Goal: Task Accomplishment & Management: Manage account settings

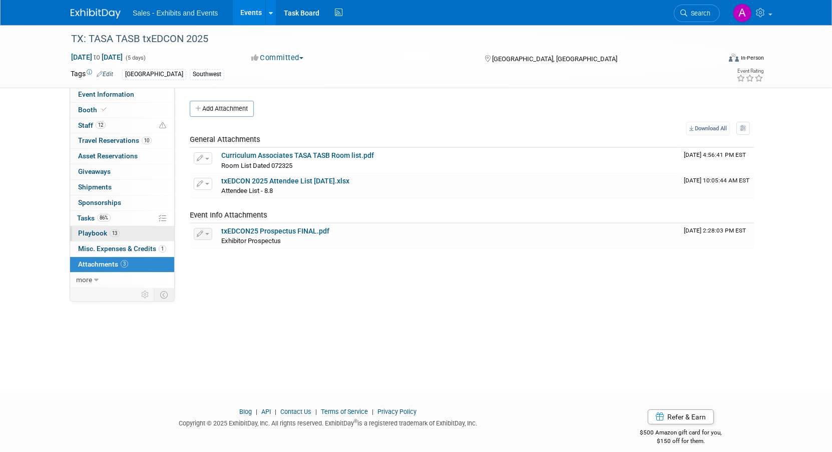
click at [102, 231] on span "Playbook 13" at bounding box center [99, 233] width 42 height 8
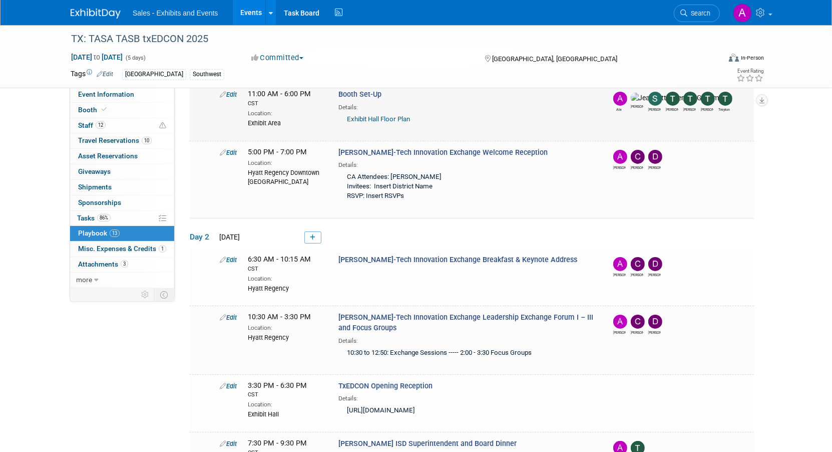
scroll to position [76, 0]
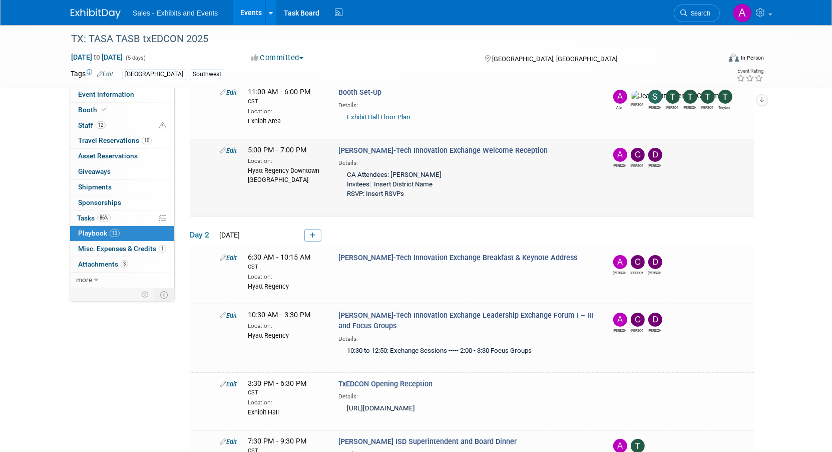
click at [230, 148] on link "Edit" at bounding box center [228, 151] width 17 height 8
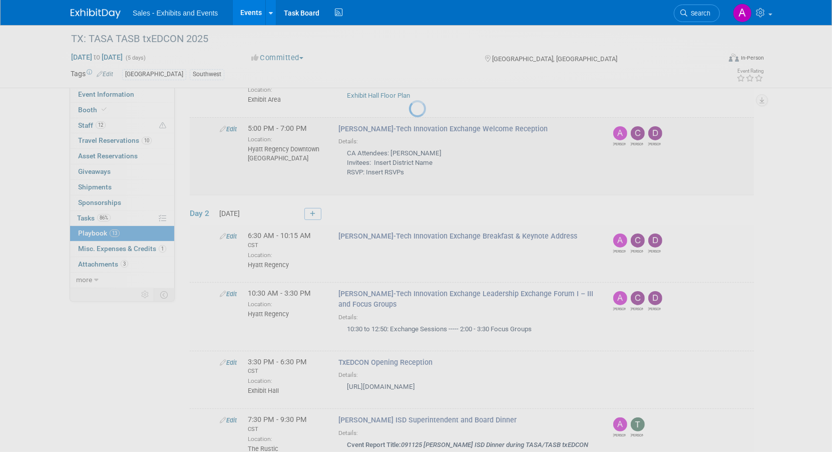
select select "0c9b4440-a9c5-4db4-99ce-693d14ac5c89"
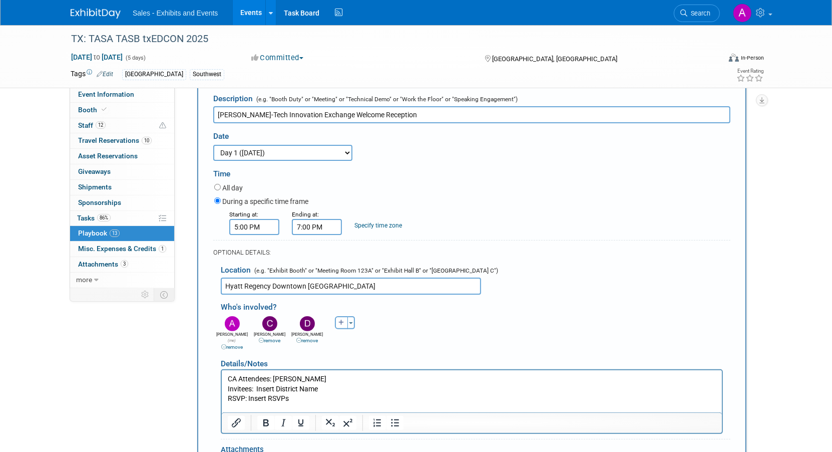
scroll to position [184, 0]
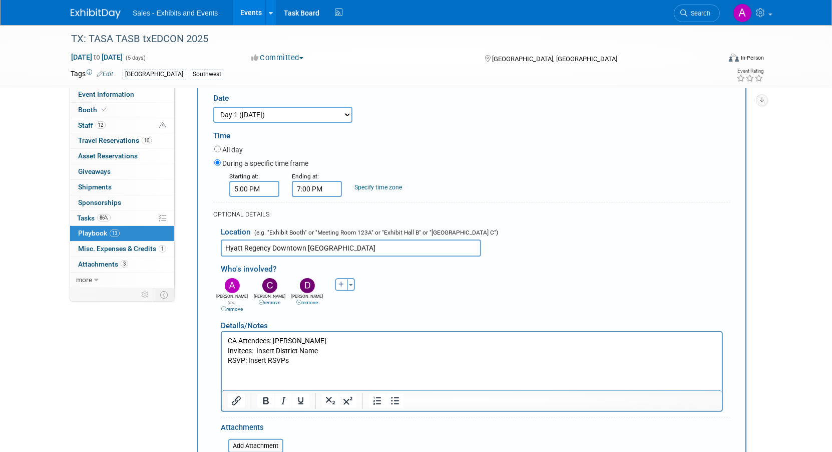
click at [233, 306] on link "remove" at bounding box center [232, 309] width 22 height 6
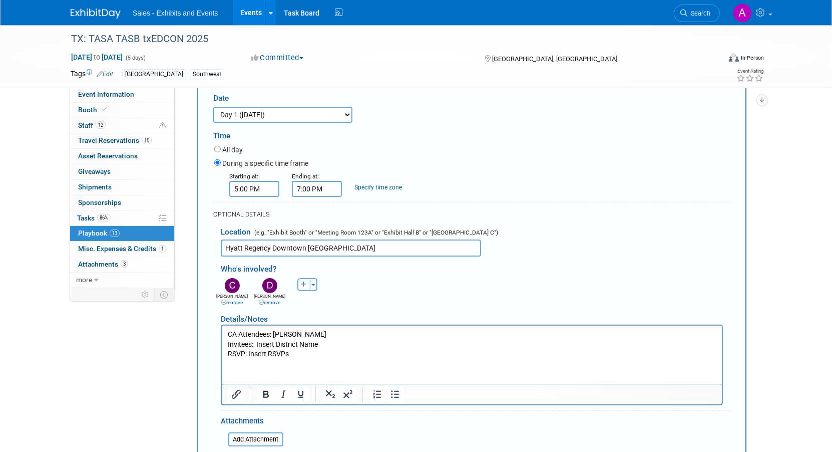
click at [303, 281] on icon "button" at bounding box center [304, 284] width 6 height 6
select select
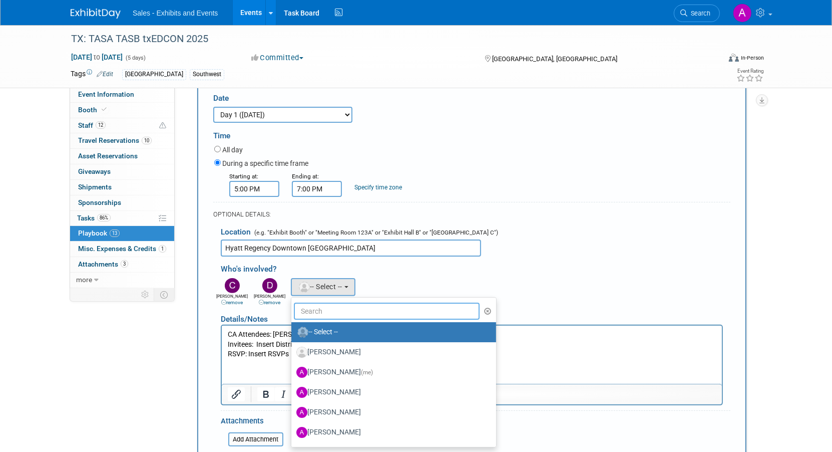
click at [307, 308] on input "text" at bounding box center [387, 310] width 186 height 17
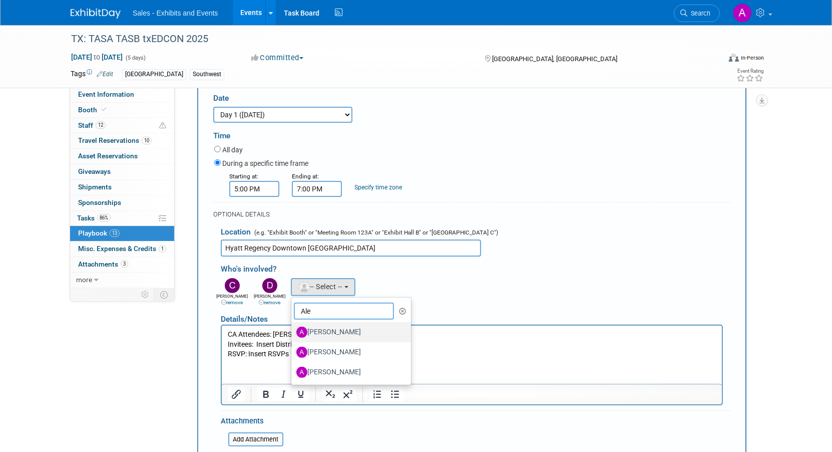
type input "Ale"
click at [334, 327] on label "[PERSON_NAME]" at bounding box center [348, 332] width 105 height 16
click at [293, 327] on input "[PERSON_NAME]" at bounding box center [289, 330] width 7 height 7
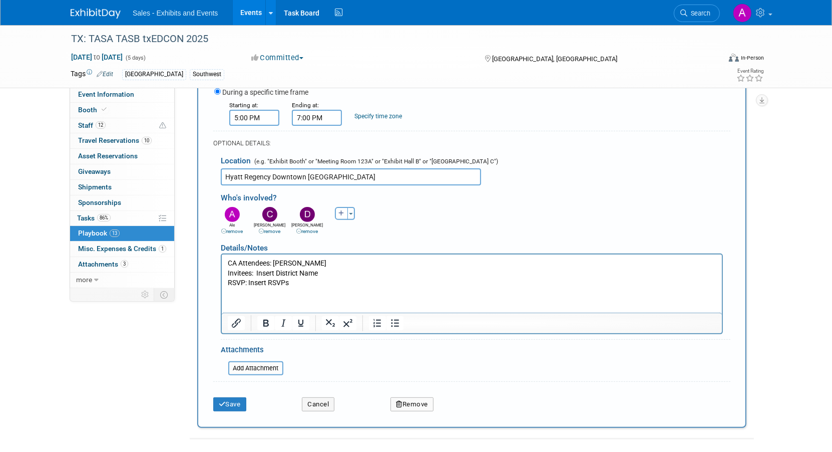
scroll to position [259, 0]
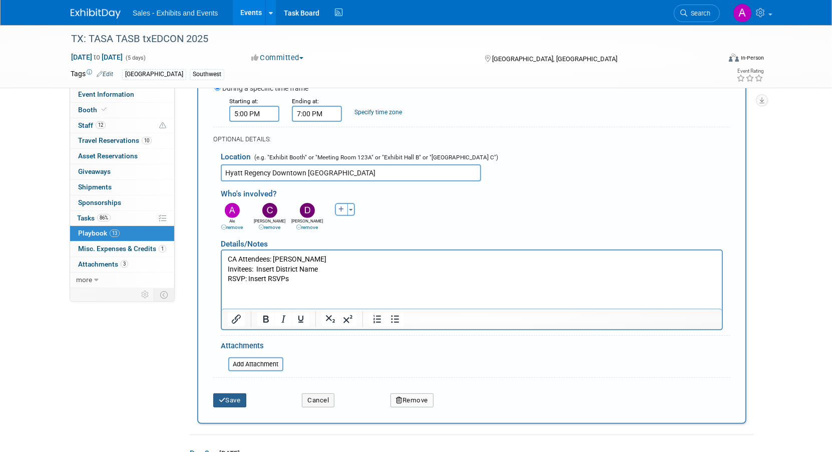
click at [235, 393] on button "Save" at bounding box center [229, 400] width 33 height 14
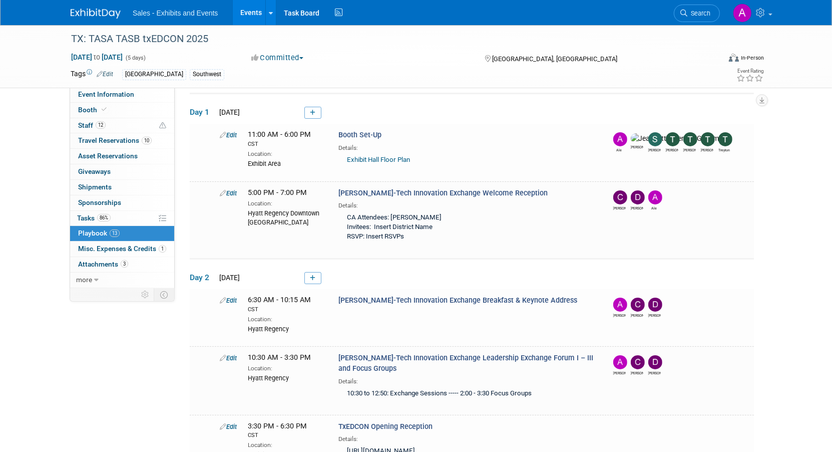
scroll to position [28, 0]
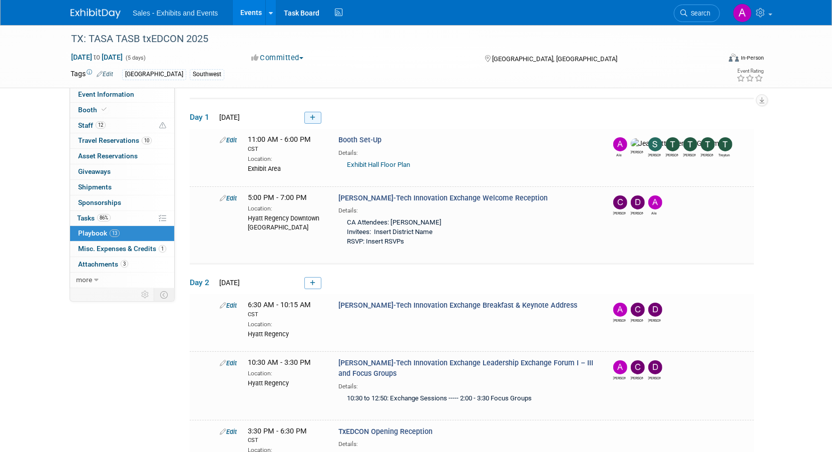
click at [307, 115] on link at bounding box center [312, 118] width 17 height 12
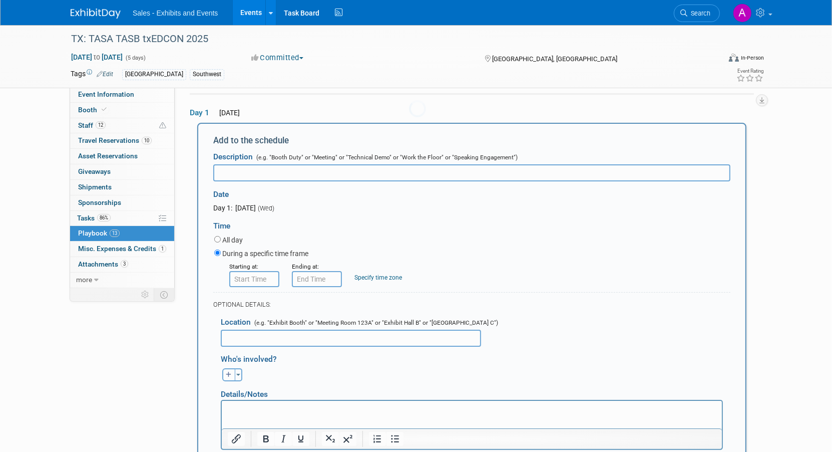
scroll to position [0, 0]
click at [292, 172] on input "text" at bounding box center [471, 172] width 517 height 17
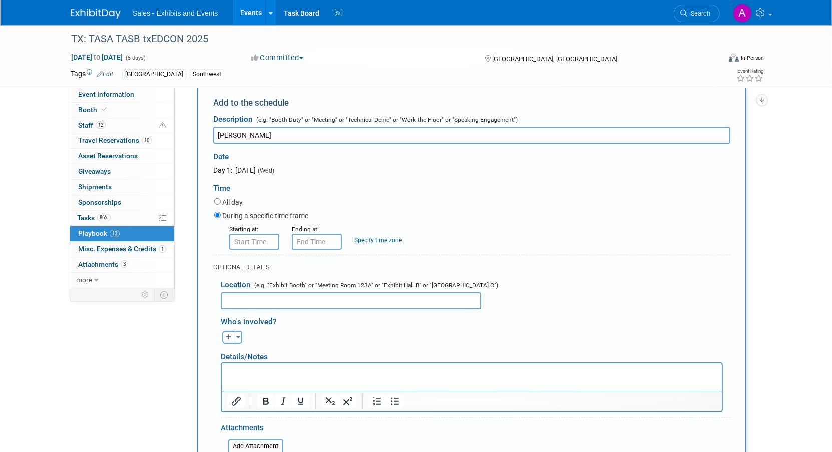
scroll to position [81, 0]
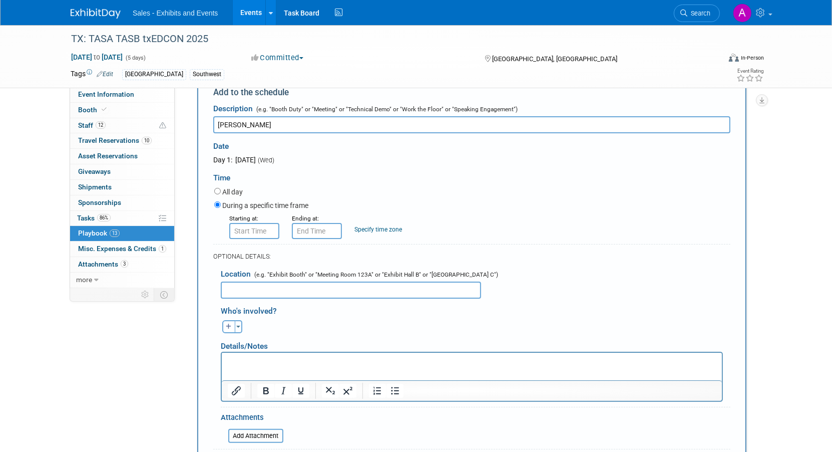
type input "[PERSON_NAME]"
click at [299, 289] on input "text" at bounding box center [351, 289] width 260 height 17
click at [257, 226] on input "8:00 AM" at bounding box center [254, 231] width 50 height 16
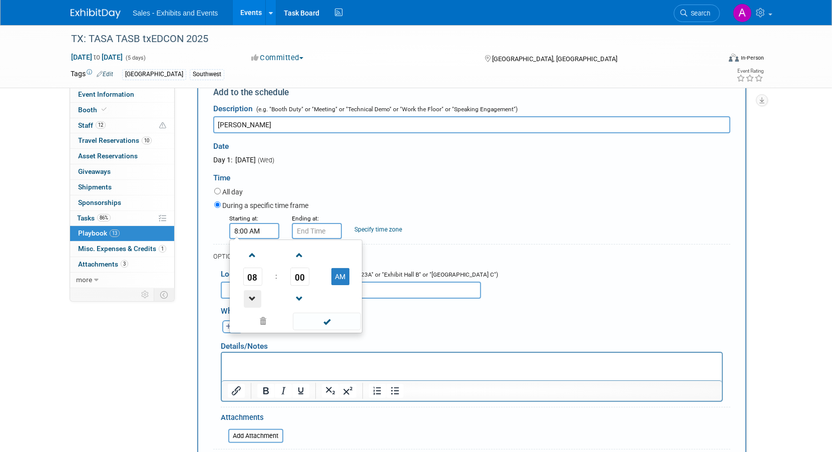
click at [248, 293] on span at bounding box center [253, 299] width 18 height 18
click at [340, 269] on button "AM" at bounding box center [340, 276] width 18 height 17
click at [340, 272] on button "PM" at bounding box center [340, 276] width 18 height 17
click at [337, 273] on button "AM" at bounding box center [340, 276] width 18 height 17
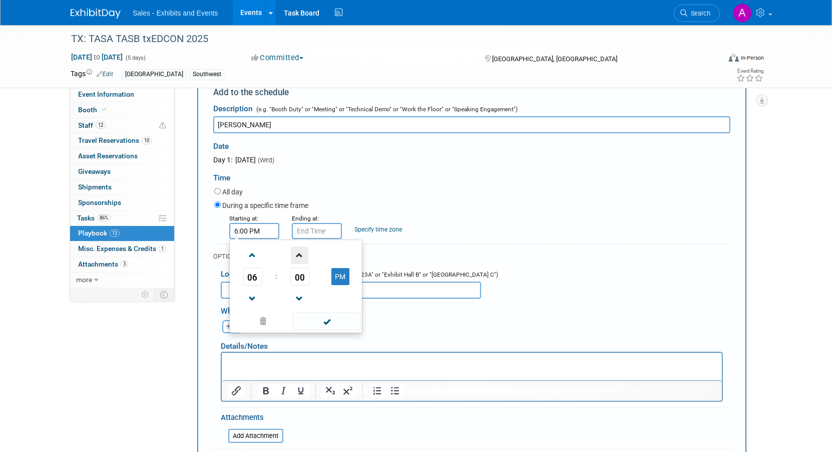
click at [298, 252] on span at bounding box center [300, 255] width 18 height 18
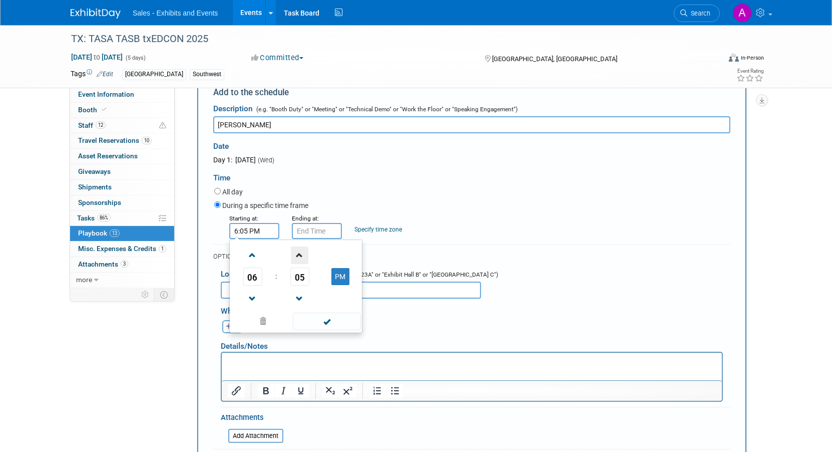
click at [298, 252] on span at bounding box center [300, 255] width 18 height 18
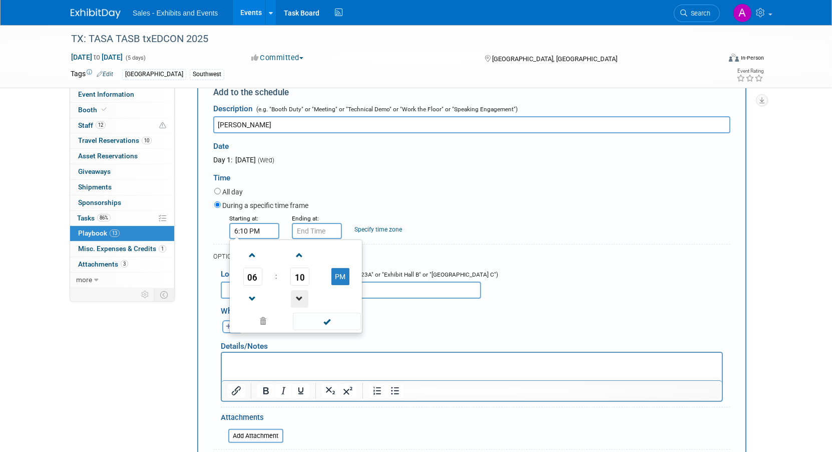
click at [296, 297] on span at bounding box center [300, 299] width 18 height 18
click at [419, 199] on div "During a specific time frame" at bounding box center [472, 206] width 516 height 14
click at [253, 234] on input "6:09 PM" at bounding box center [254, 231] width 50 height 16
click at [294, 294] on span at bounding box center [300, 299] width 18 height 18
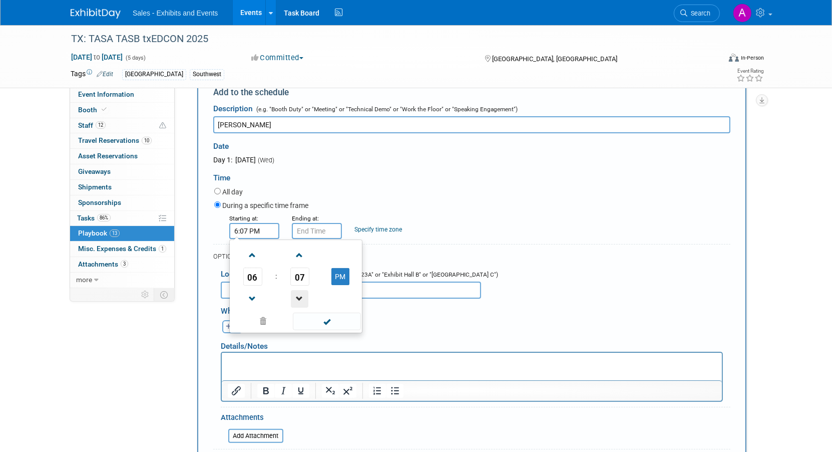
click at [294, 294] on span at bounding box center [300, 299] width 18 height 18
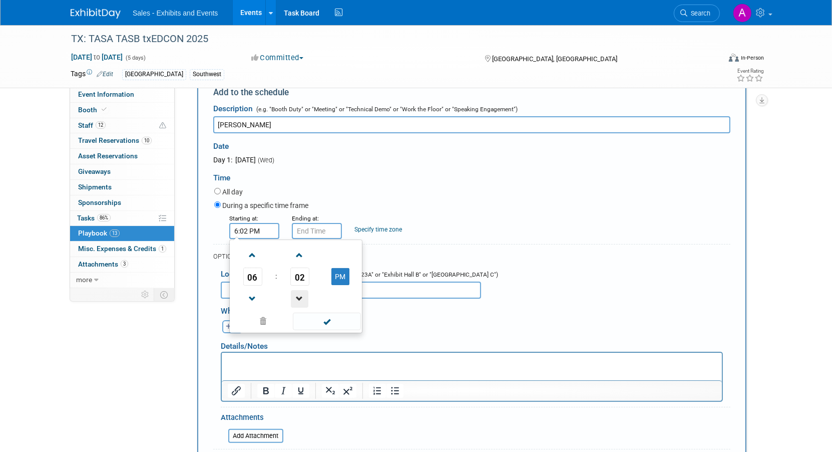
click at [294, 294] on span at bounding box center [300, 299] width 18 height 18
type input "6:00 PM"
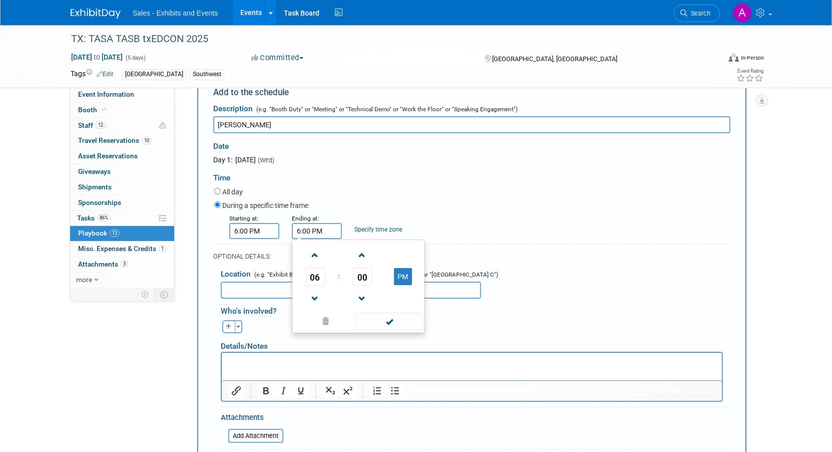
click at [317, 230] on input "6:00 PM" at bounding box center [317, 231] width 50 height 16
click at [314, 257] on span at bounding box center [315, 255] width 18 height 18
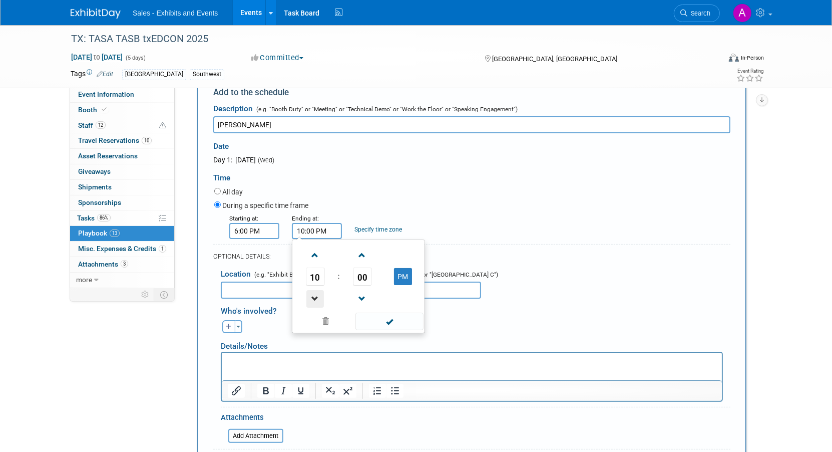
click at [314, 293] on span at bounding box center [315, 299] width 18 height 18
type input "9:00 PM"
click at [358, 188] on div "All day" at bounding box center [472, 193] width 516 height 14
click at [304, 365] on p "Rich Text Area. Press ALT-0 for help." at bounding box center [471, 361] width 489 height 10
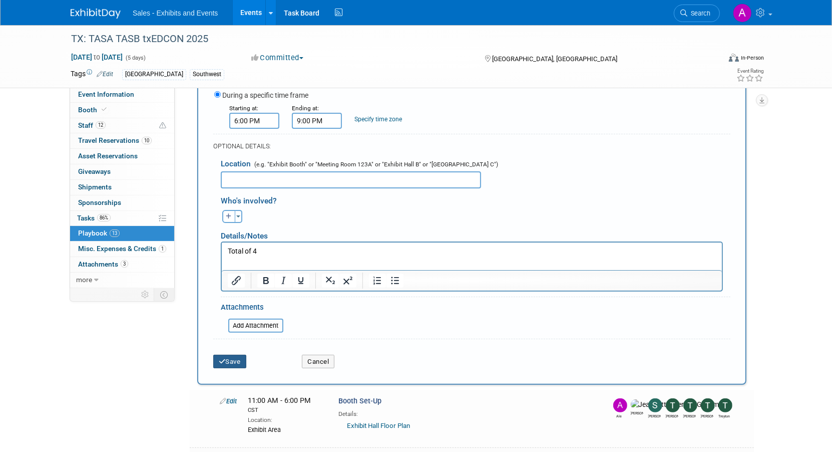
click at [228, 360] on button "Save" at bounding box center [229, 361] width 33 height 14
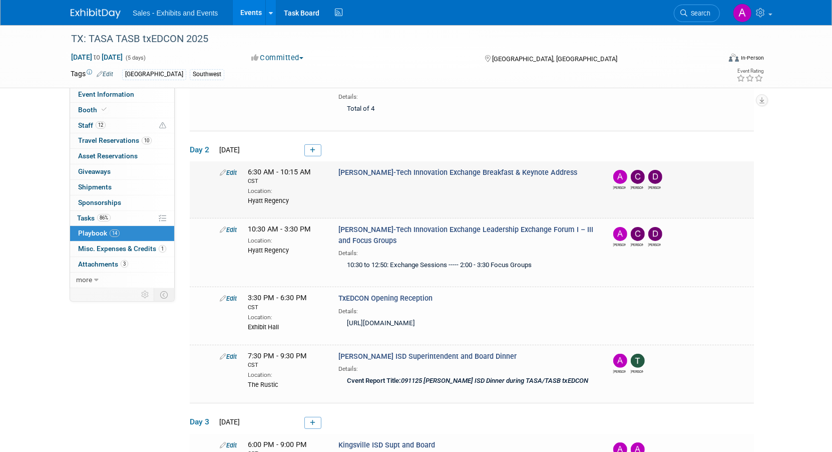
scroll to position [201, 0]
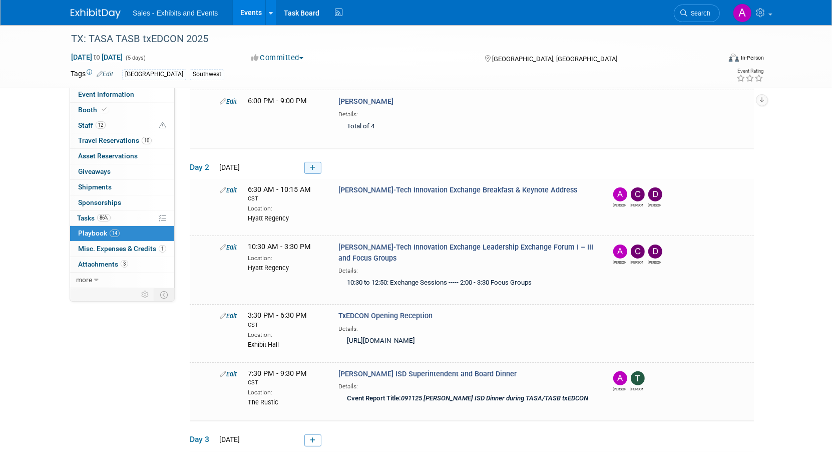
click at [314, 168] on link at bounding box center [312, 168] width 17 height 12
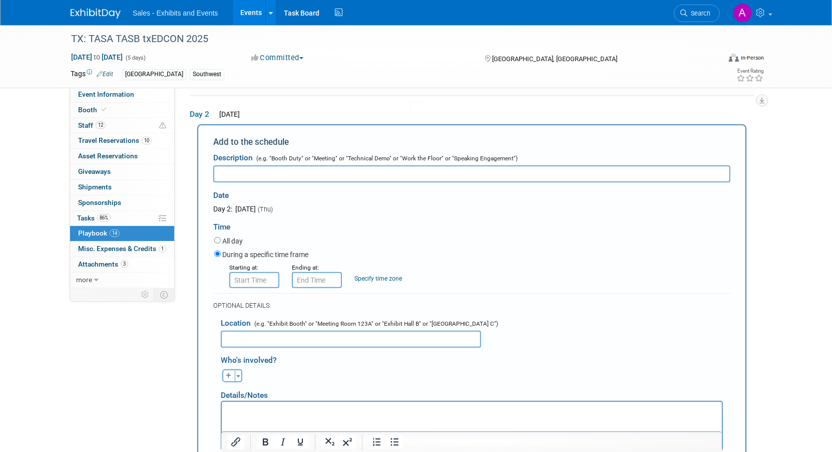
scroll to position [0, 0]
click at [303, 167] on input "text" at bounding box center [471, 173] width 517 height 17
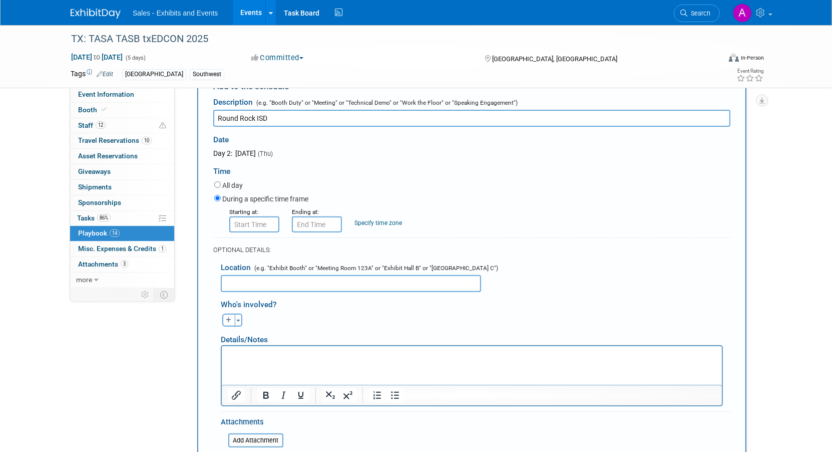
type input "Round Rock ISD"
click at [288, 355] on p "Rich Text Area. Press ALT-0 for help." at bounding box center [471, 355] width 489 height 10
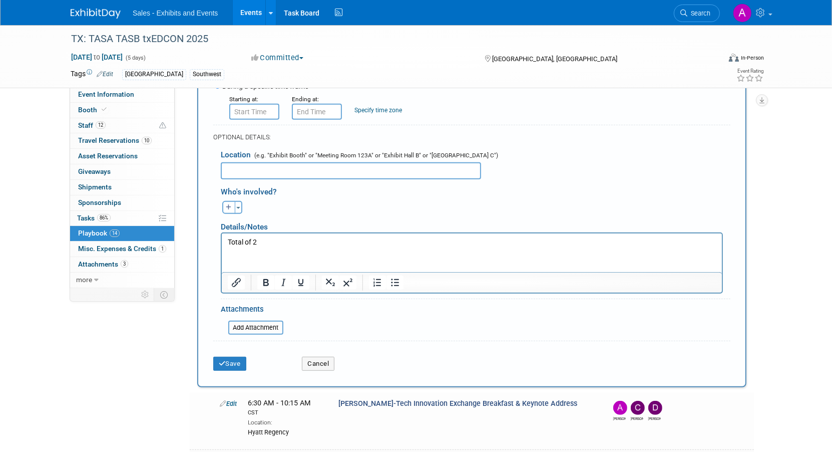
scroll to position [472, 0]
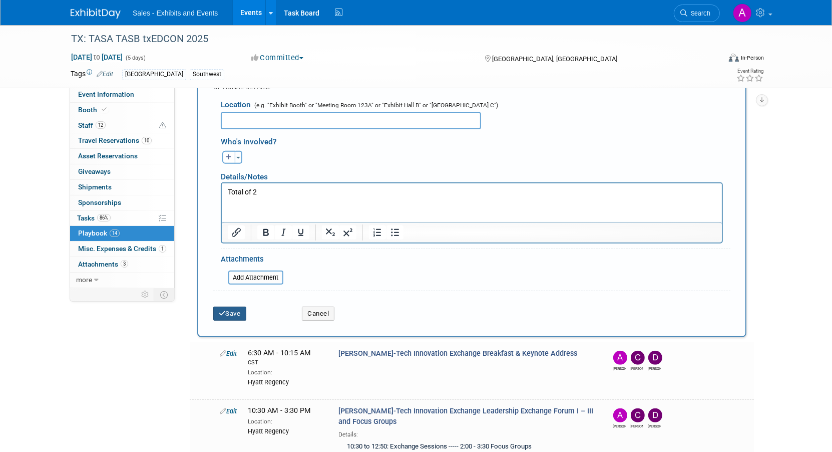
click at [240, 308] on button "Save" at bounding box center [229, 313] width 33 height 14
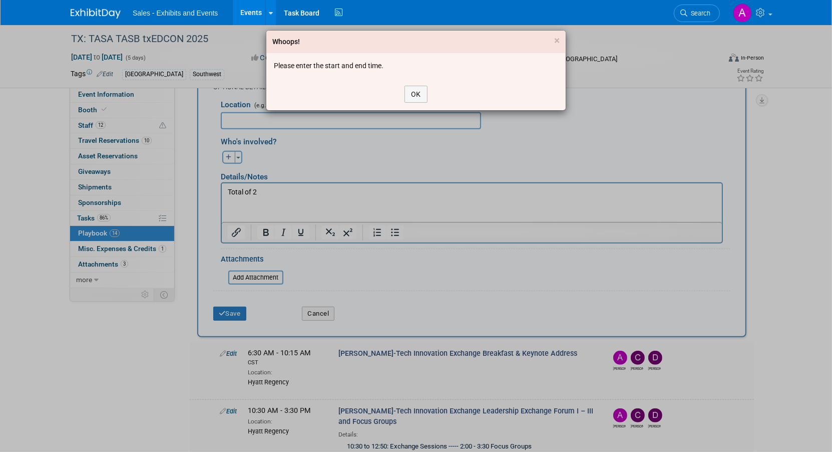
click at [420, 83] on div "OK" at bounding box center [415, 94] width 299 height 32
click at [426, 89] on button "OK" at bounding box center [416, 94] width 23 height 17
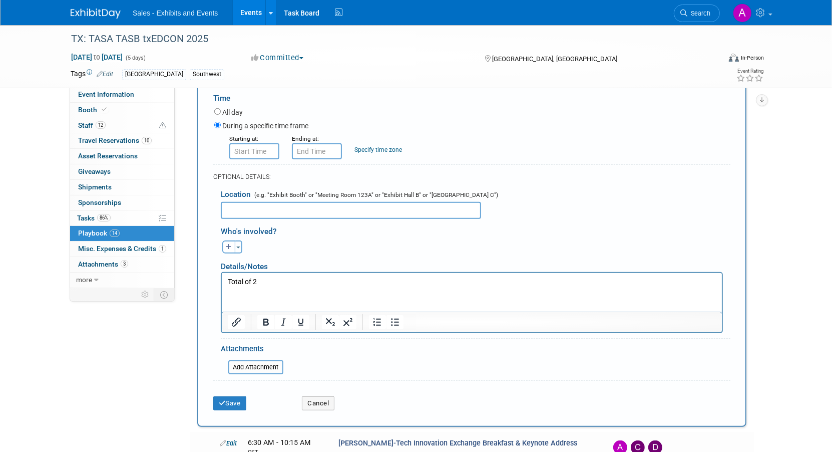
scroll to position [368, 0]
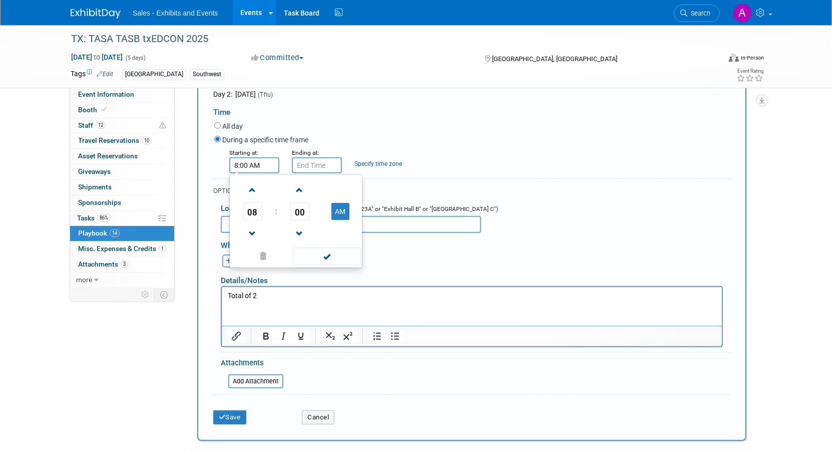
click at [258, 164] on input "8:00 AM" at bounding box center [254, 165] width 50 height 16
click at [253, 225] on span at bounding box center [253, 234] width 18 height 18
click at [251, 184] on span at bounding box center [253, 190] width 18 height 18
click at [255, 220] on link at bounding box center [252, 233] width 19 height 26
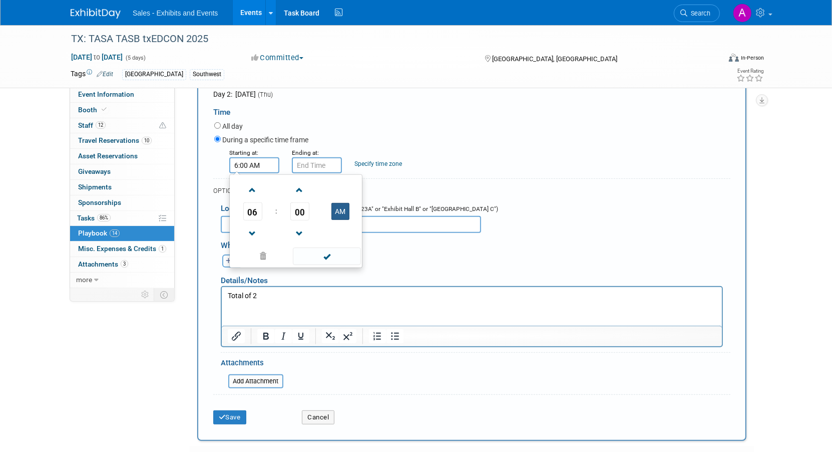
click at [346, 205] on button "AM" at bounding box center [340, 211] width 18 height 17
type input "6:00 PM"
click at [324, 158] on input "6:00 PM" at bounding box center [317, 165] width 50 height 16
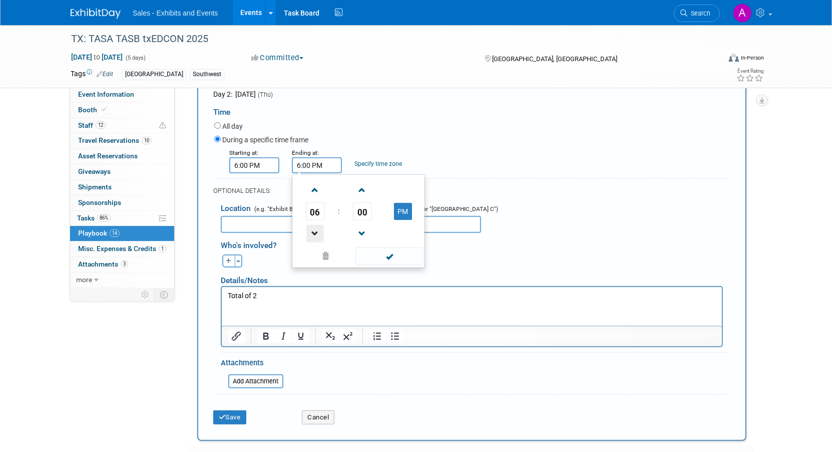
click at [316, 225] on span at bounding box center [315, 234] width 18 height 18
click at [319, 187] on span at bounding box center [315, 190] width 18 height 18
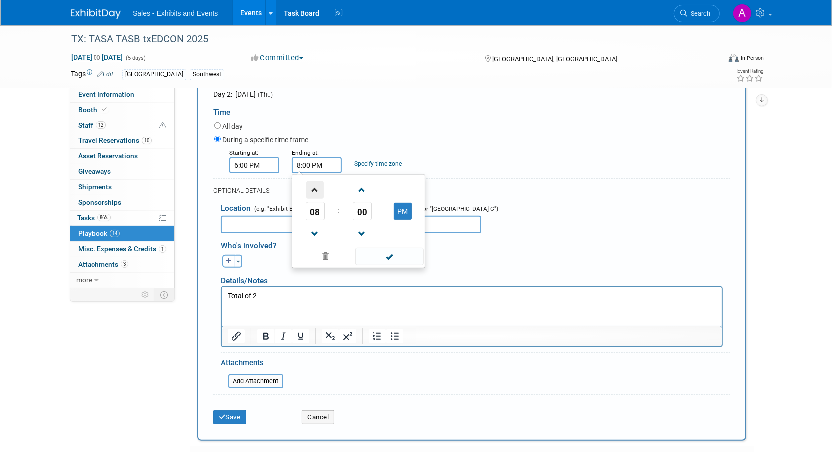
type input "9:00 PM"
click at [393, 101] on div "Time" at bounding box center [471, 109] width 517 height 21
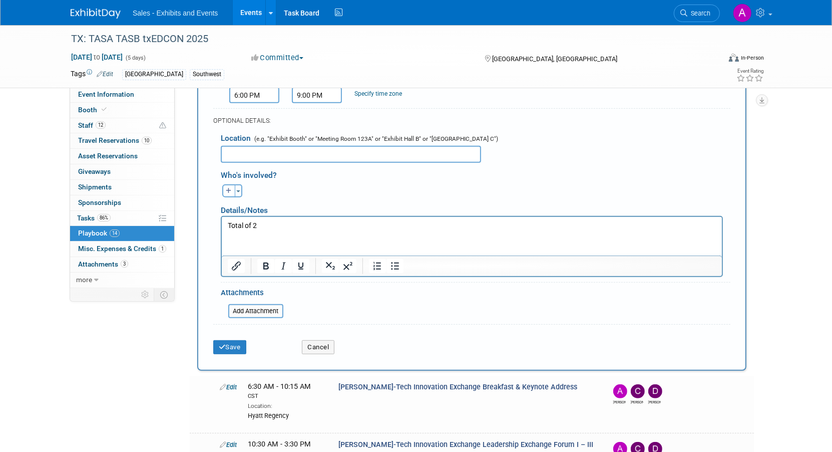
scroll to position [455, 0]
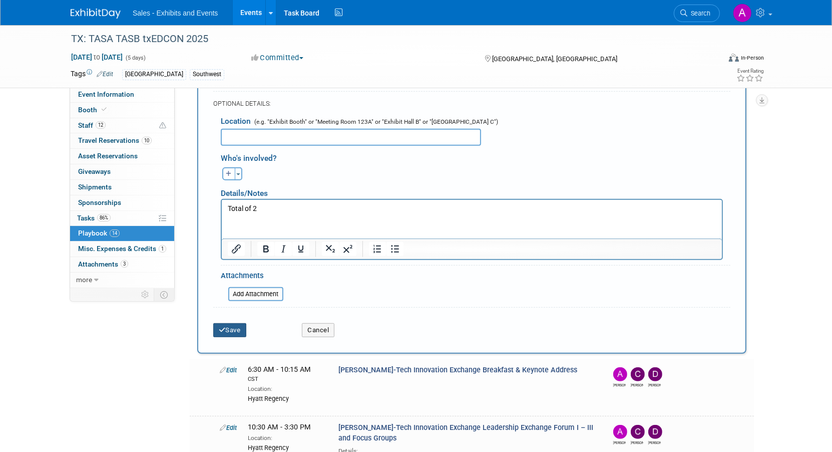
click at [235, 329] on button "Save" at bounding box center [229, 330] width 33 height 14
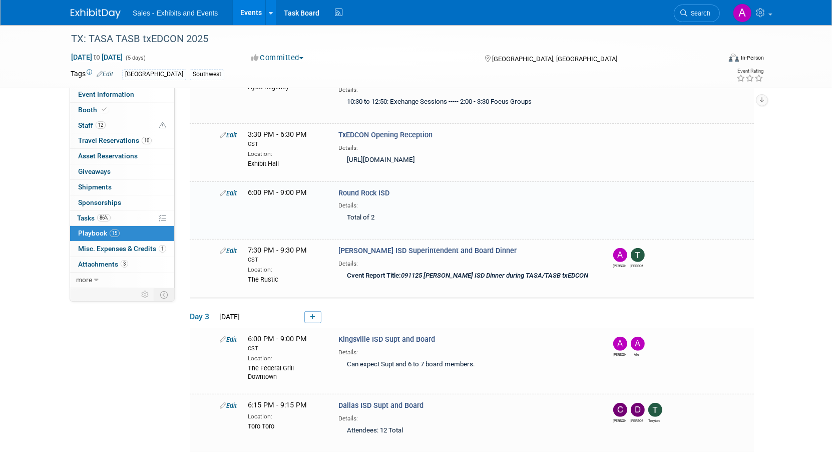
scroll to position [342, 0]
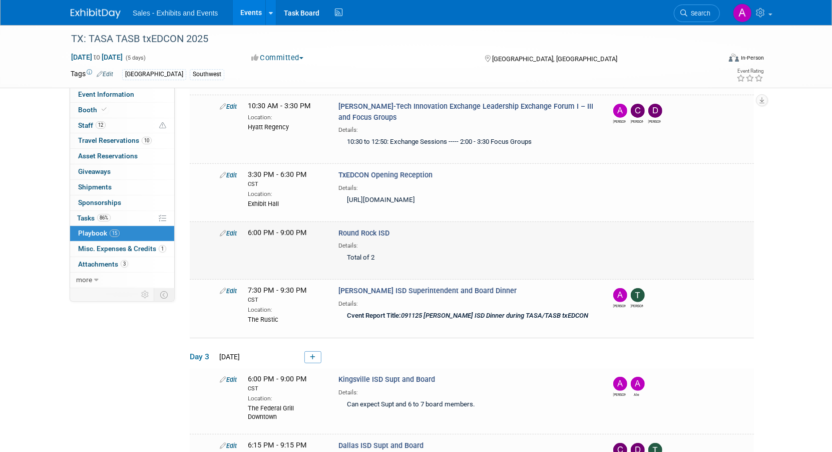
click at [233, 229] on link "Edit" at bounding box center [228, 233] width 17 height 8
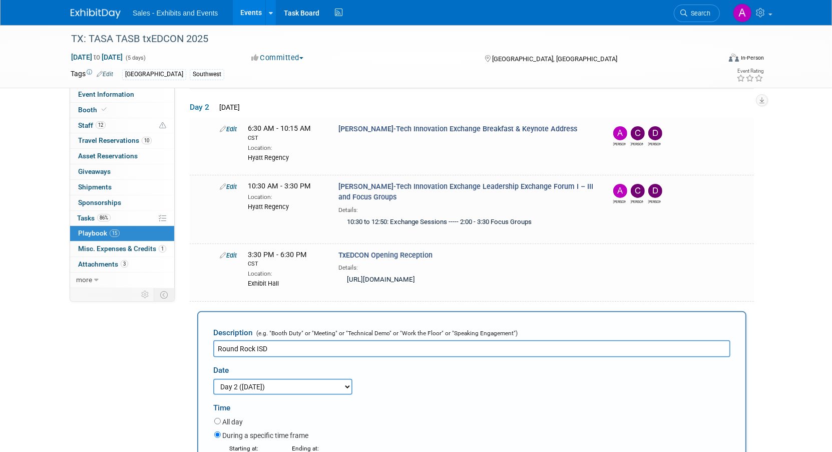
scroll to position [261, 0]
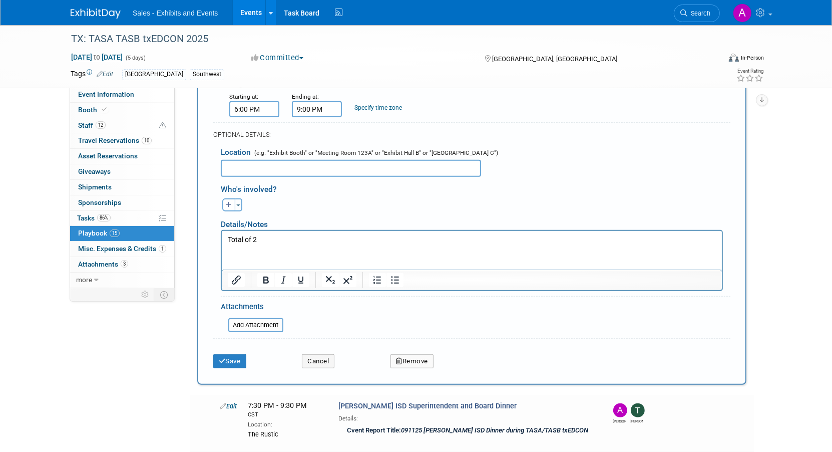
scroll to position [616, 0]
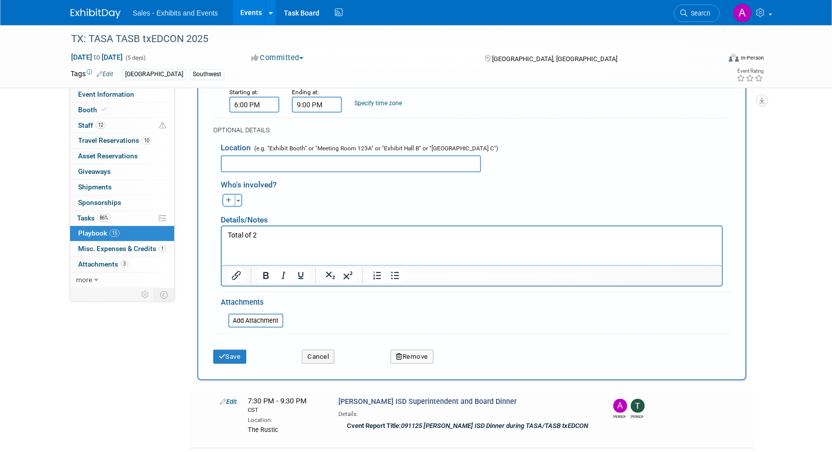
click at [427, 349] on button "Remove" at bounding box center [412, 356] width 43 height 14
click at [462, 361] on link "Yes" at bounding box center [467, 365] width 29 height 16
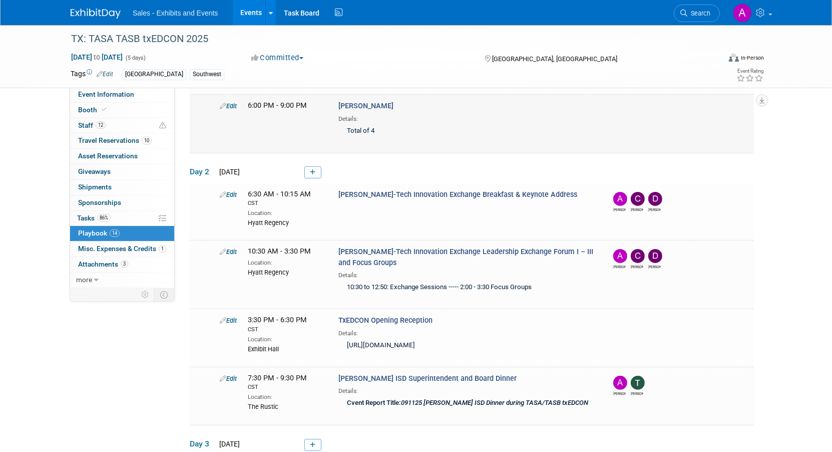
scroll to position [268, 0]
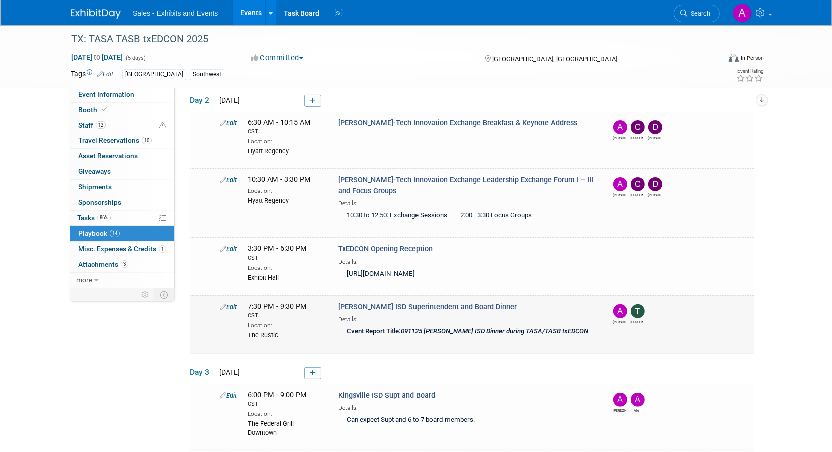
click at [222, 303] on icon at bounding box center [223, 306] width 7 height 7
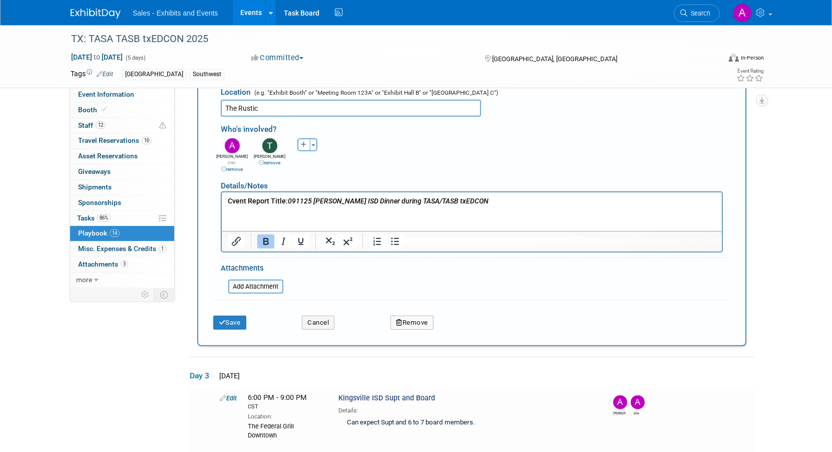
scroll to position [667, 0]
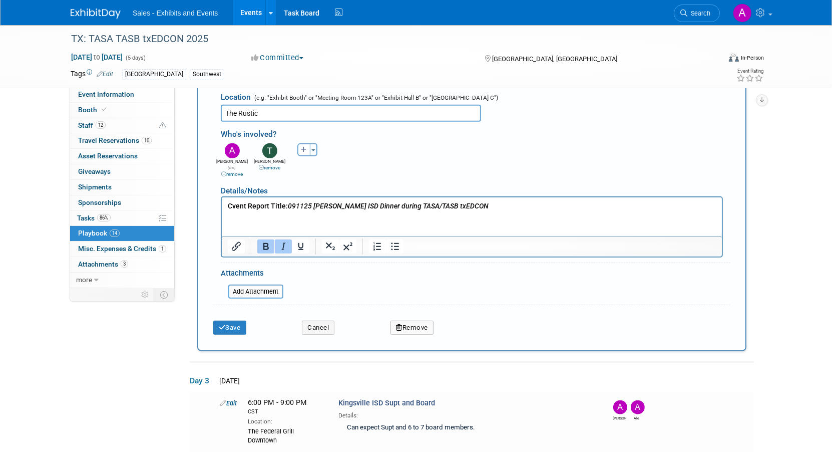
click at [472, 205] on p "Cvent Report Title: 091125 [PERSON_NAME] ISD Dinner during TASA/TASB txEDCON" at bounding box center [471, 206] width 489 height 10
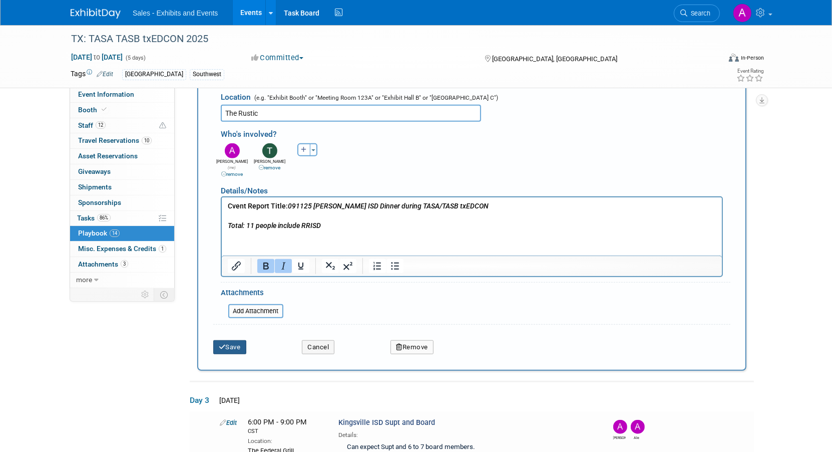
click at [231, 340] on button "Save" at bounding box center [229, 347] width 33 height 14
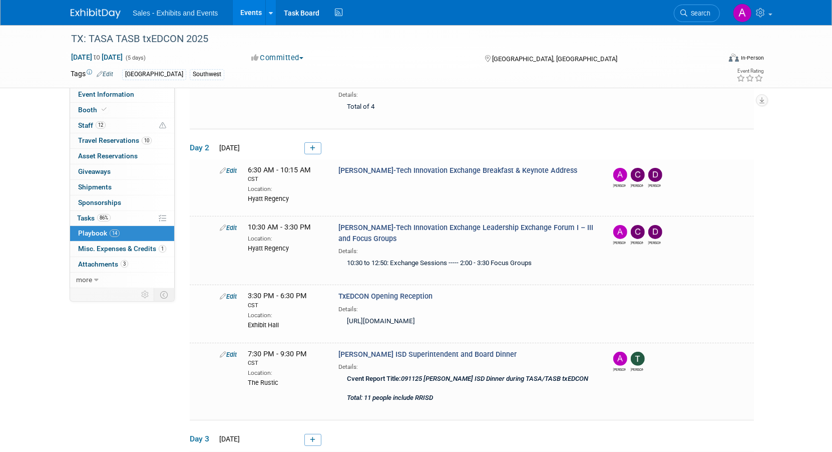
scroll to position [230, 0]
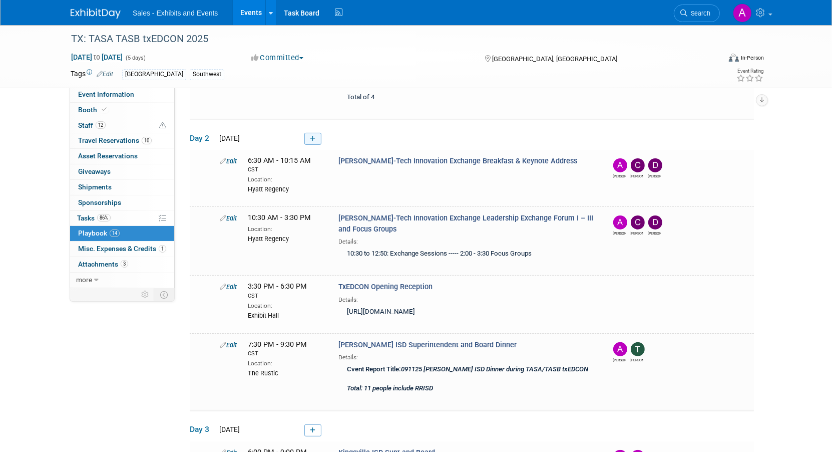
click at [313, 136] on icon at bounding box center [313, 139] width 6 height 6
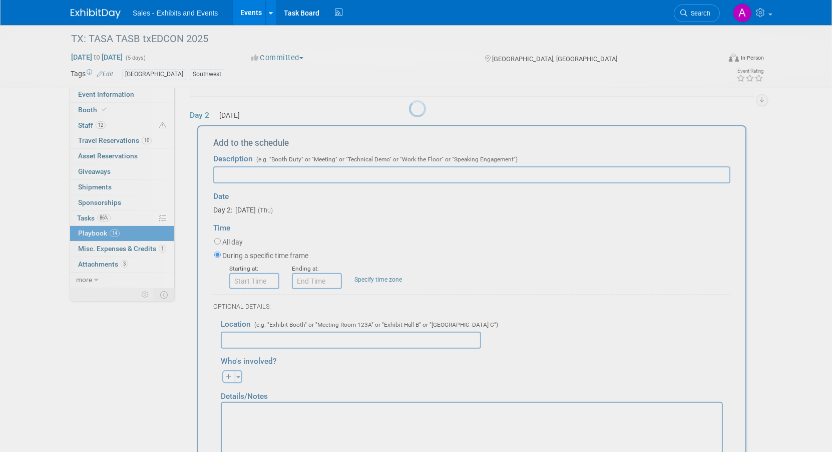
scroll to position [0, 0]
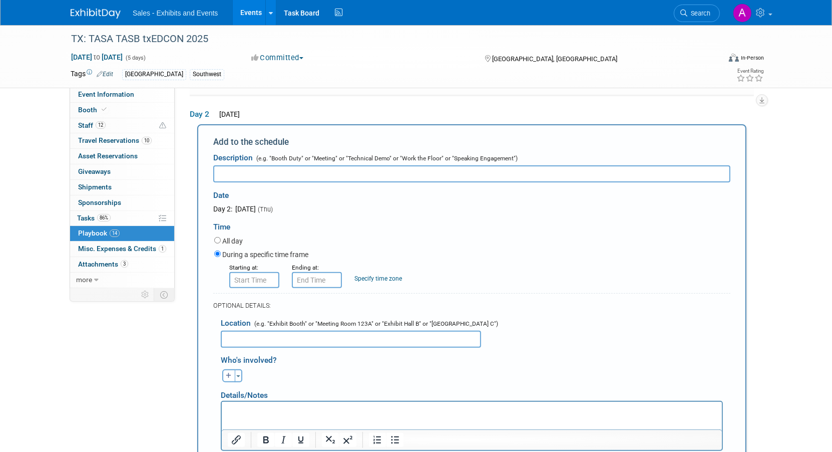
click at [292, 174] on input "text" at bounding box center [471, 173] width 517 height 17
type input "Waco ISD"
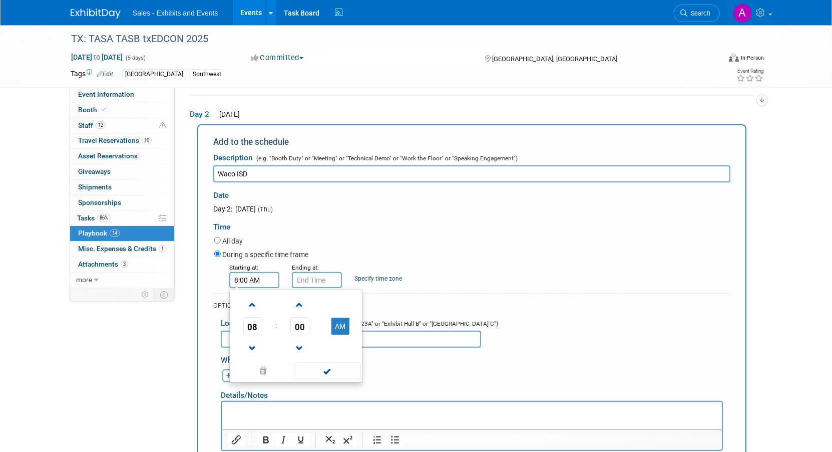
click at [270, 281] on input "8:00 AM" at bounding box center [254, 280] width 50 height 16
click at [253, 342] on span at bounding box center [253, 348] width 18 height 18
click at [253, 302] on span at bounding box center [253, 305] width 18 height 18
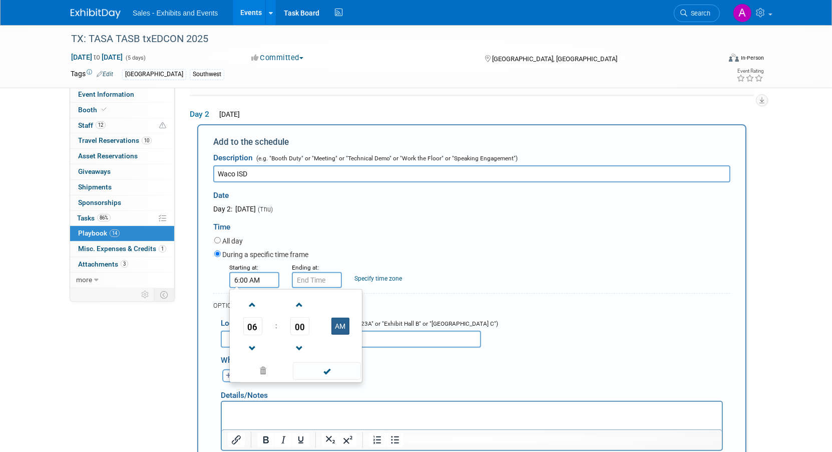
click at [341, 320] on button "AM" at bounding box center [340, 325] width 18 height 17
type input "6:00 PM"
click at [320, 277] on input "6:00 PM" at bounding box center [317, 280] width 50 height 16
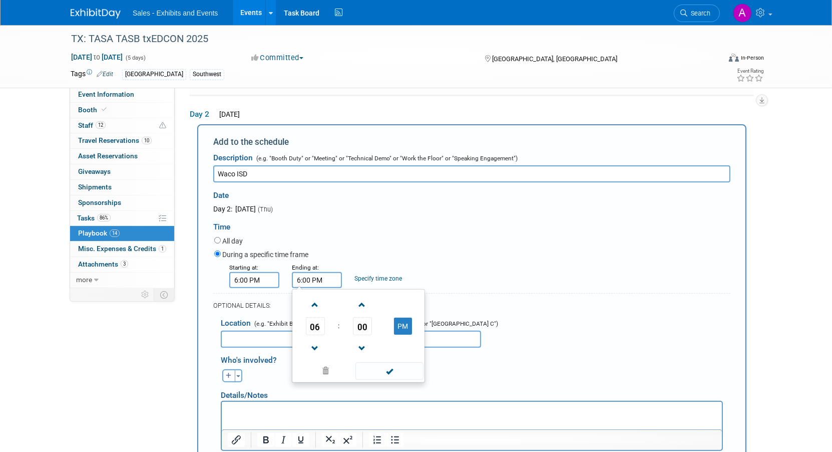
click at [259, 278] on input "6:00 PM" at bounding box center [254, 280] width 50 height 16
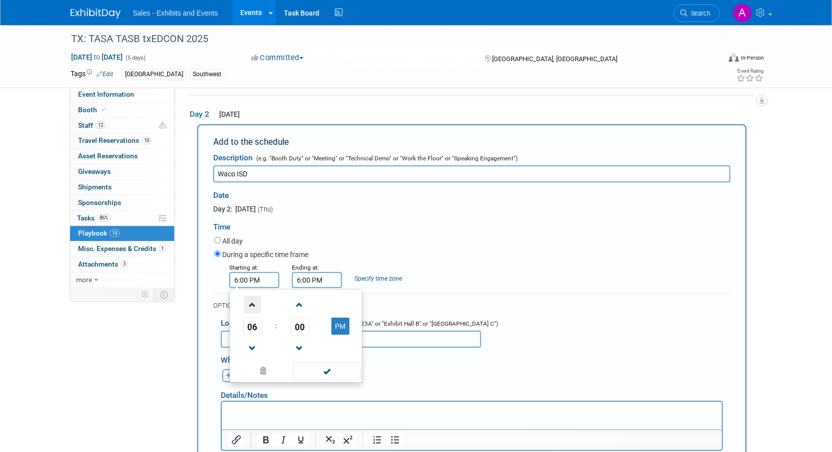
click at [256, 299] on span at bounding box center [253, 305] width 18 height 18
click at [254, 339] on span at bounding box center [253, 348] width 18 height 18
type input "5:00 PM"
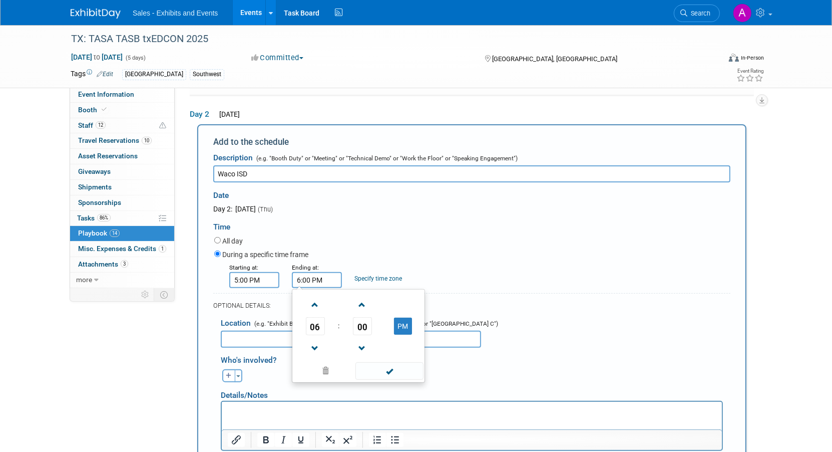
click at [317, 276] on input "6:00 PM" at bounding box center [317, 280] width 50 height 16
click at [333, 273] on input "6:00 PM" at bounding box center [317, 280] width 50 height 16
click at [317, 300] on span at bounding box center [315, 305] width 18 height 18
click at [404, 319] on button "PM" at bounding box center [403, 325] width 18 height 17
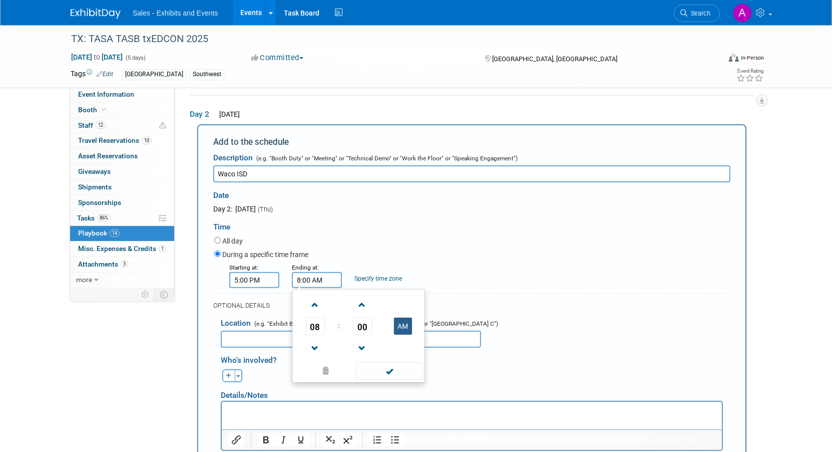
click at [404, 319] on button "AM" at bounding box center [403, 325] width 18 height 17
type input "8:00 PM"
click at [419, 227] on div "Time" at bounding box center [471, 224] width 517 height 21
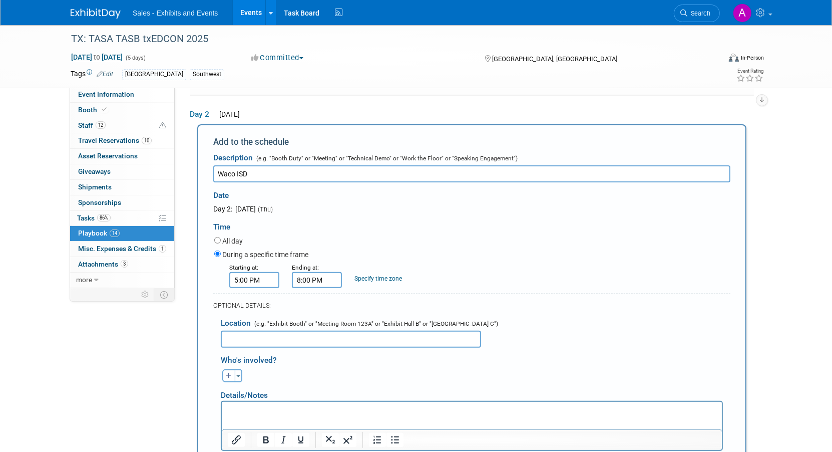
click at [301, 339] on input "text" at bounding box center [351, 338] width 260 height 17
type input "[PERSON_NAME]'s Hustle"
click at [277, 409] on p "Rich Text Area. Press ALT-0 for help." at bounding box center [471, 411] width 489 height 10
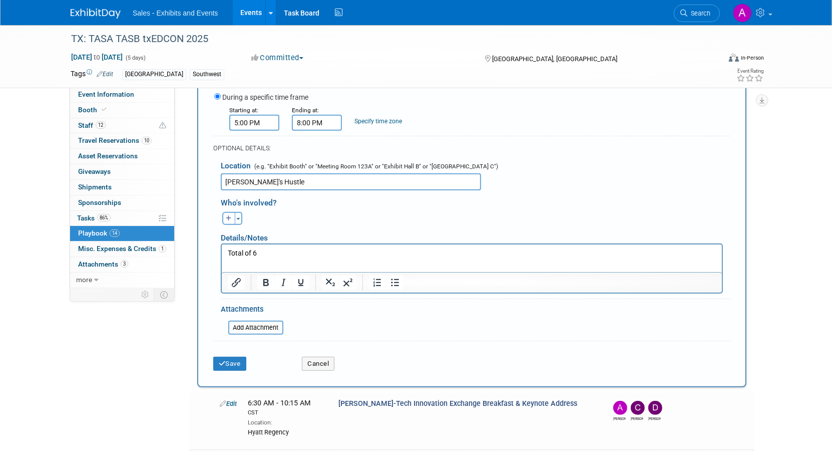
scroll to position [479, 0]
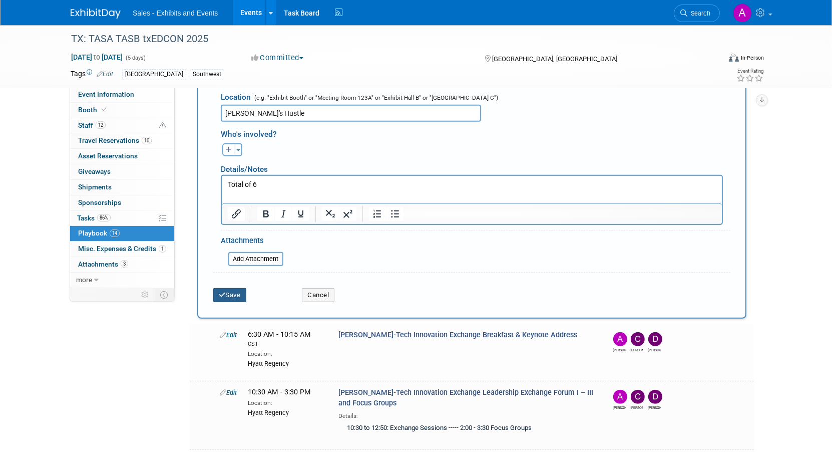
click at [241, 291] on button "Save" at bounding box center [229, 295] width 33 height 14
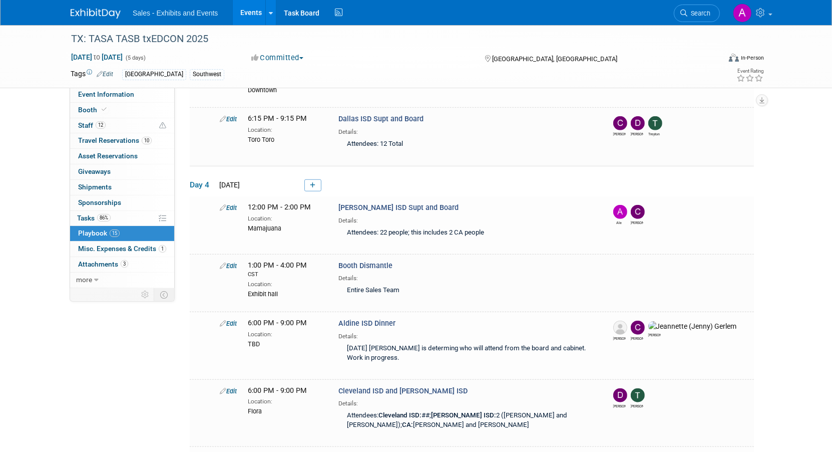
scroll to position [697, 0]
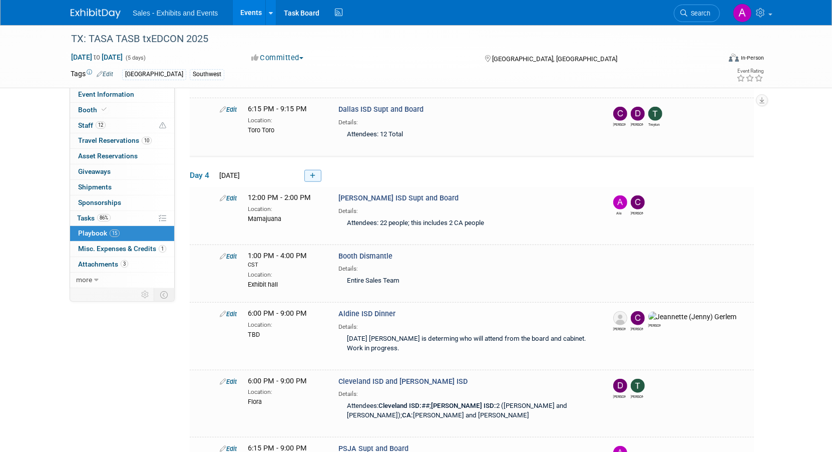
click at [313, 173] on icon at bounding box center [313, 176] width 6 height 6
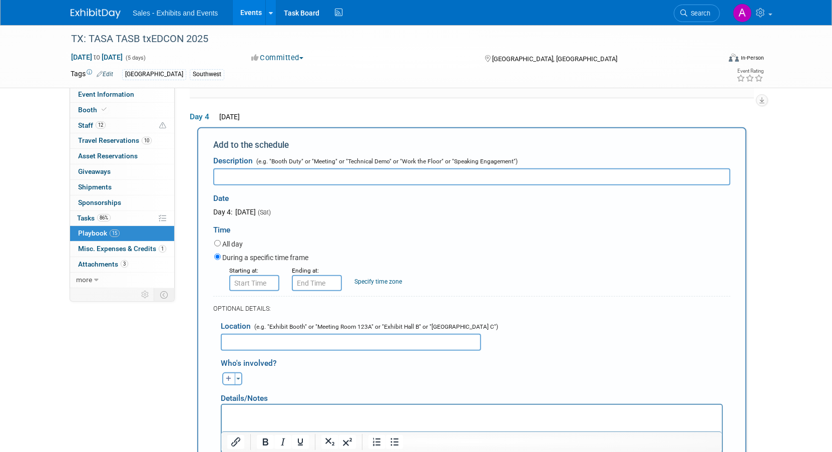
scroll to position [0, 0]
type input "[PERSON_NAME] ISD"
click at [244, 280] on input "8:00 AM" at bounding box center [254, 283] width 50 height 16
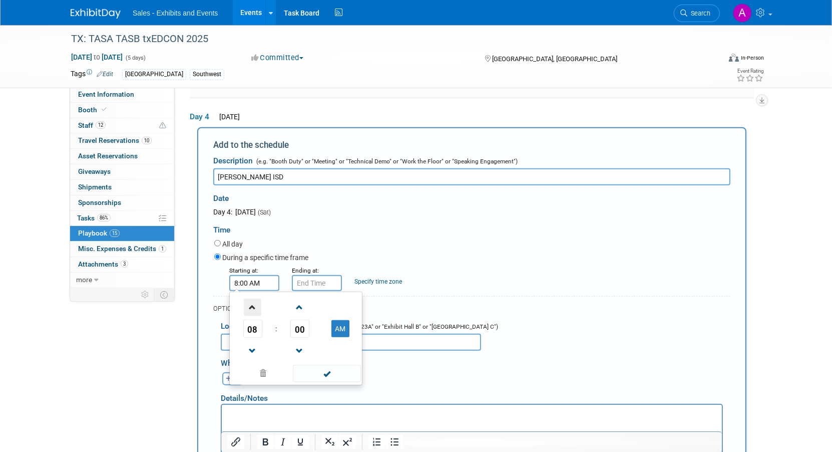
click at [251, 301] on span at bounding box center [253, 307] width 18 height 18
click at [303, 298] on span at bounding box center [300, 307] width 18 height 18
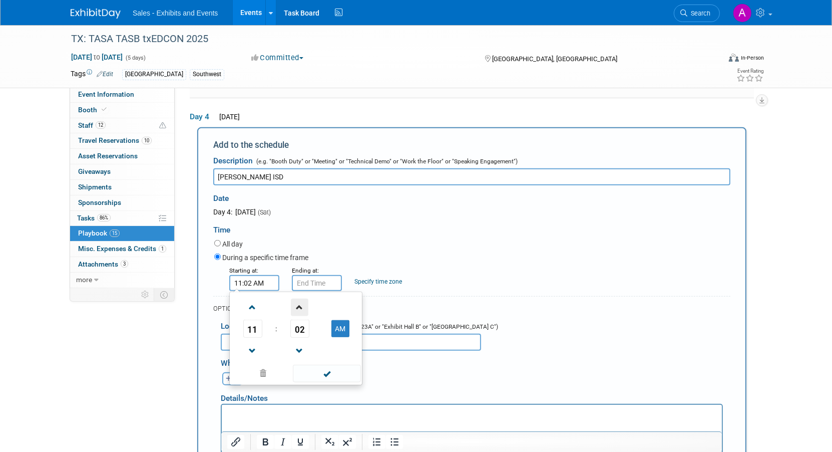
click at [303, 298] on span at bounding box center [300, 307] width 18 height 18
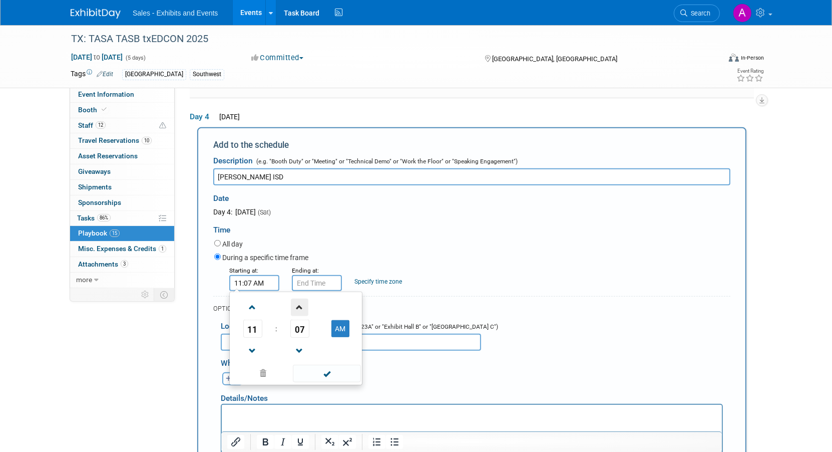
click at [303, 298] on span at bounding box center [300, 307] width 18 height 18
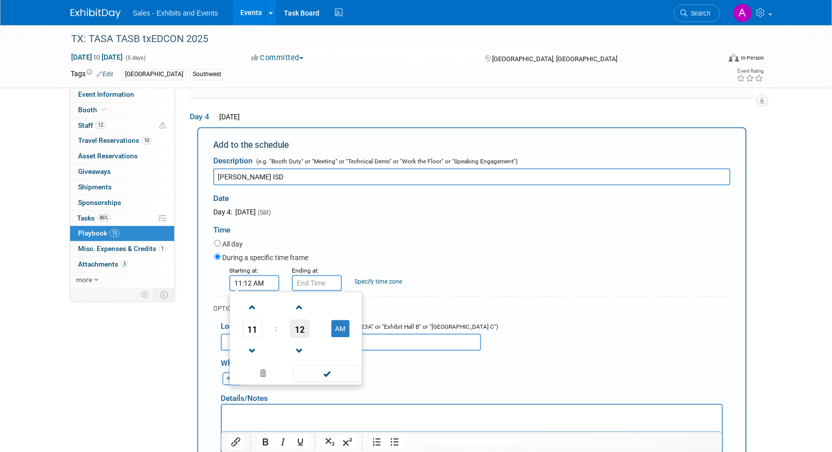
click at [300, 320] on span "12" at bounding box center [299, 328] width 19 height 18
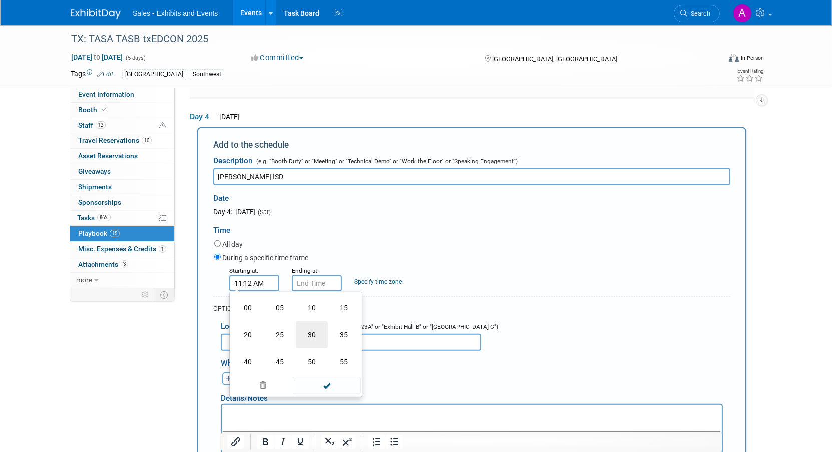
click at [312, 327] on td "30" at bounding box center [312, 334] width 32 height 27
type input "11:30 AM"
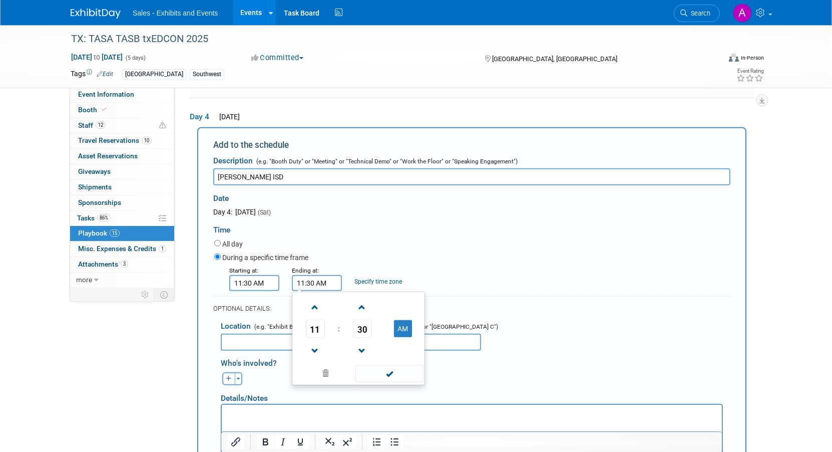
click at [315, 276] on input "11:30 AM" at bounding box center [317, 283] width 50 height 16
click at [317, 302] on span at bounding box center [315, 307] width 18 height 18
type input "1:30 PM"
click at [436, 266] on div "Starting at: 11:30 AM Ending at: 1:30 PM Specify time zone Time zone:" at bounding box center [472, 278] width 531 height 26
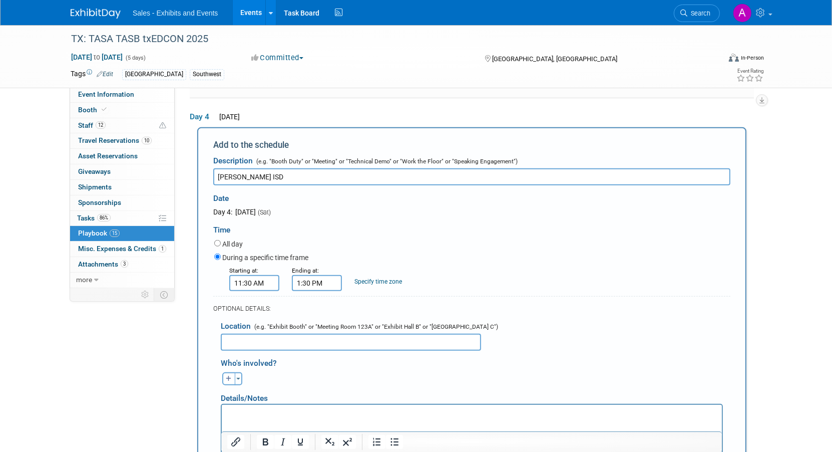
click at [293, 336] on input "text" at bounding box center [351, 341] width 260 height 17
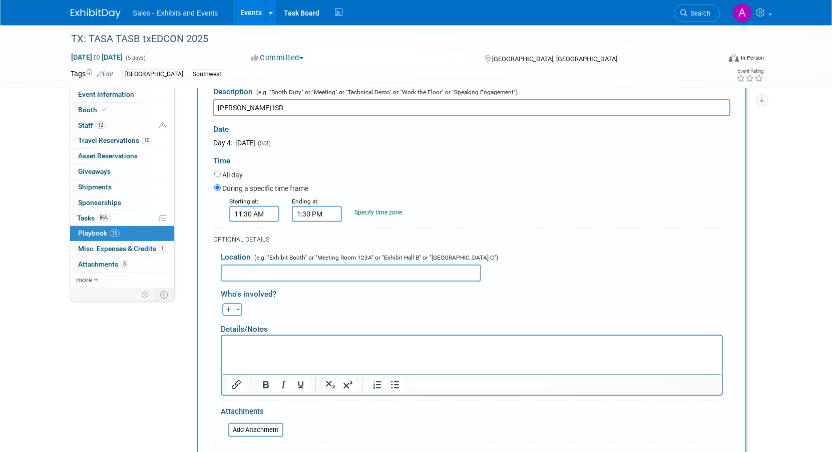
scroll to position [829, 0]
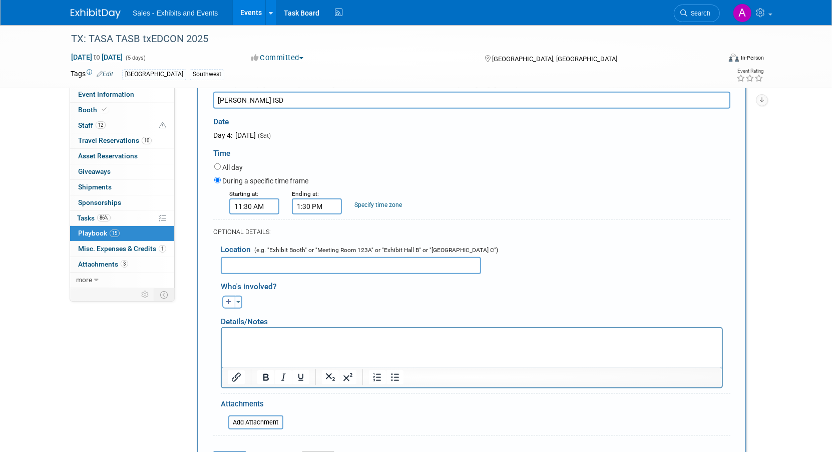
click at [270, 341] on html at bounding box center [471, 334] width 500 height 14
click at [274, 258] on input "text" at bounding box center [351, 265] width 260 height 17
type input "TBD"
click at [257, 338] on p "Rich Text Area. Press ALT-0 for help." at bounding box center [471, 336] width 489 height 10
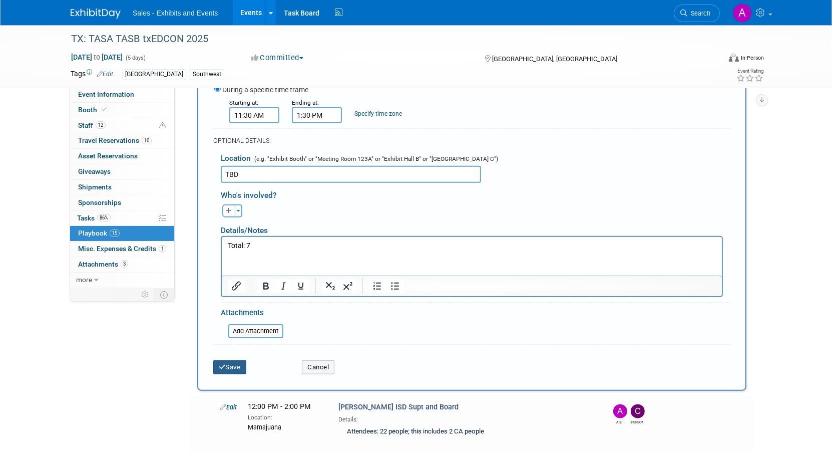
click at [235, 360] on button "Save" at bounding box center [229, 367] width 33 height 14
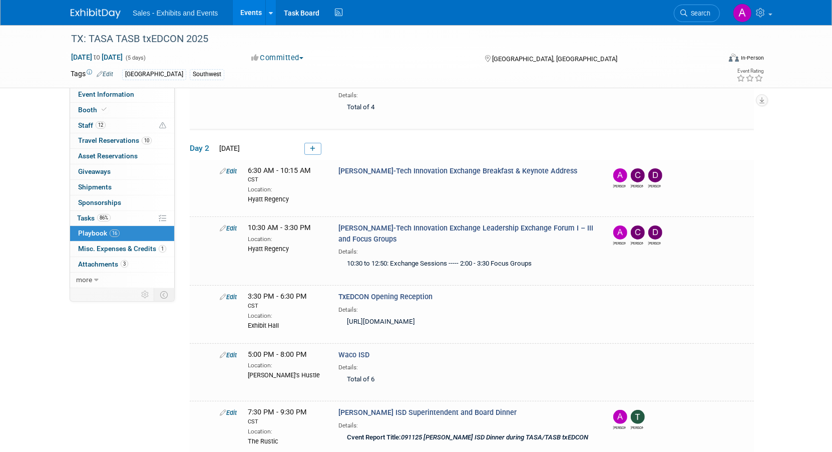
scroll to position [137, 0]
